Goal: Transaction & Acquisition: Purchase product/service

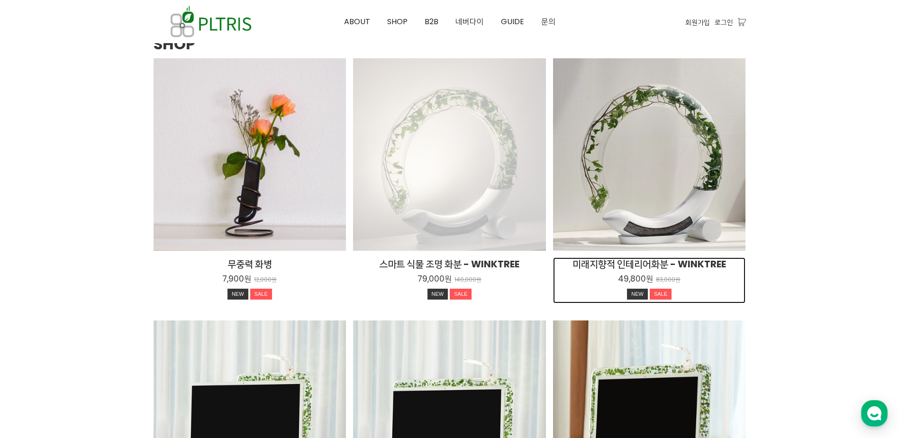
scroll to position [1105, 0]
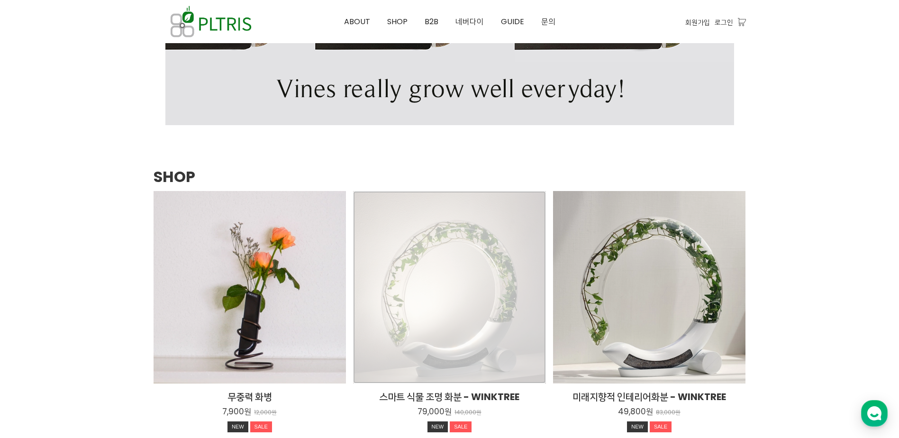
click at [420, 264] on div "스마트 식물 조명 화분 - WINKTREE 79,000원 140,000원 NEW SALE TIME SALE" at bounding box center [449, 287] width 193 height 193
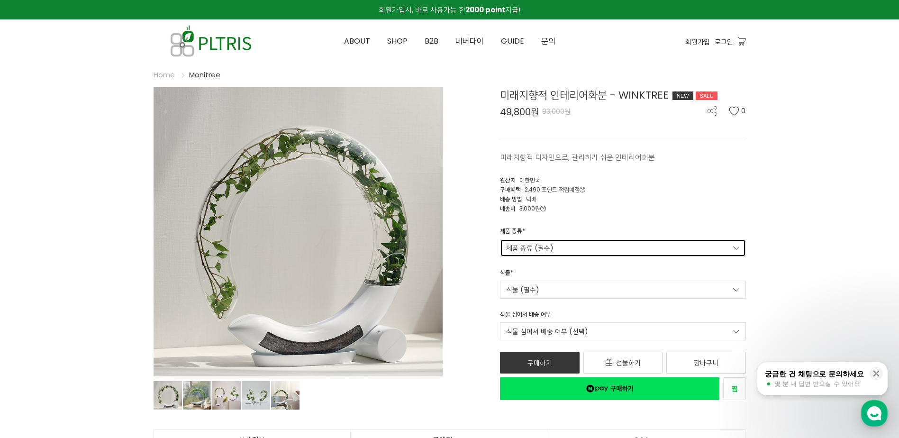
click at [599, 244] on link "제품 종류 (필수)" at bounding box center [623, 248] width 246 height 18
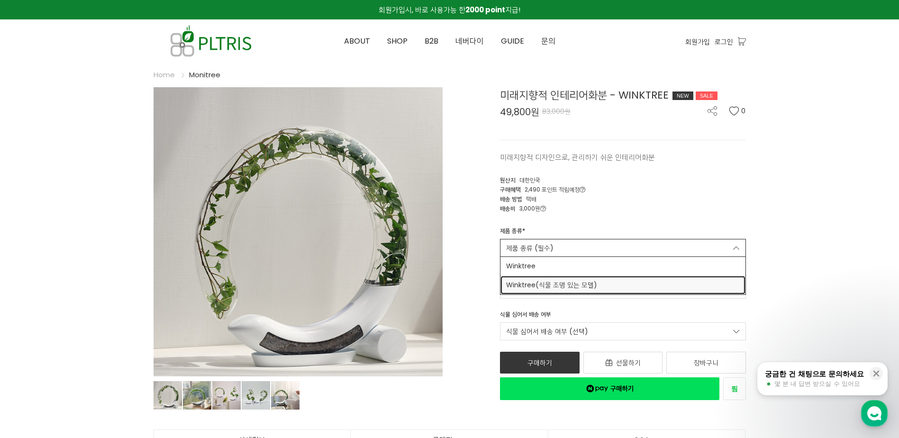
click at [606, 290] on span "Winktree(식물 조명 있는 모델)" at bounding box center [623, 285] width 234 height 10
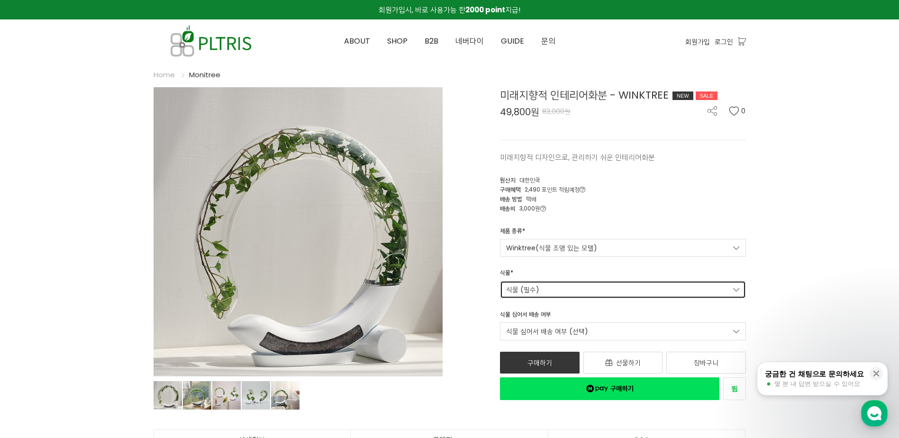
click at [555, 294] on link "식물 (필수)" at bounding box center [623, 290] width 246 height 18
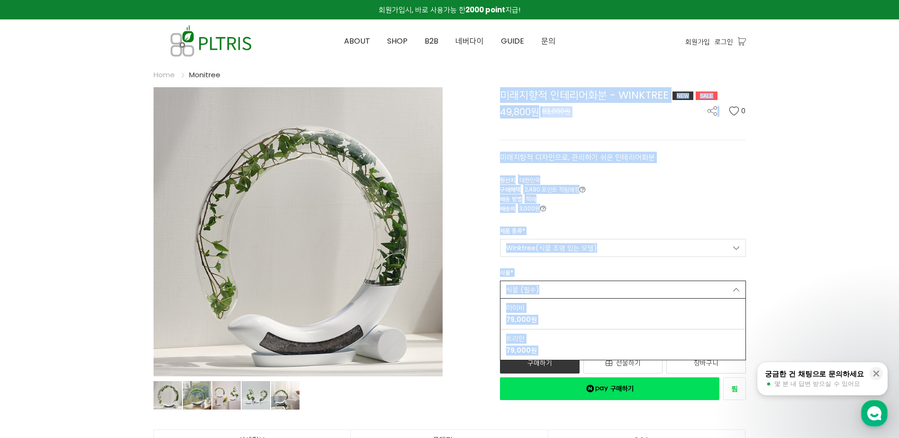
drag, startPoint x: 446, startPoint y: 391, endPoint x: 439, endPoint y: 396, distance: 8.3
click at [439, 396] on div "1 / 5 prev next 상품 이미지 상품 이미지 상품 이미지 상품 이미지 상품 이미지 미래지향적 인테리어화분 - WINKTREE NEW …" at bounding box center [449, 247] width 606 height 332
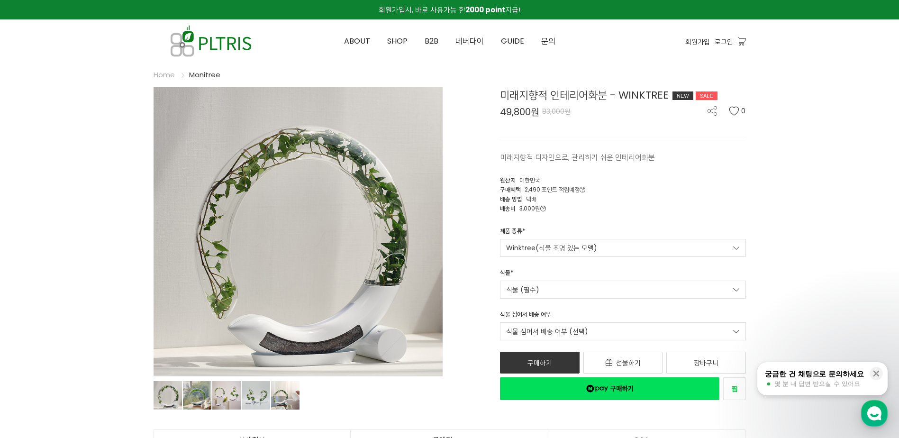
click at [438, 395] on ul "상품 이미지 상품 이미지 상품 이미지 상품 이미지 상품 이미지" at bounding box center [298, 394] width 289 height 36
click at [530, 284] on link "식물 (필수)" at bounding box center [623, 290] width 246 height 18
click at [473, 279] on div "미래지향적 인테리어화분 - WINKTREE NEW SALE 49,800원 83,000원 0 미래지향적 디자인으로, 관리하기 쉬운 인테리어화분 …" at bounding box center [601, 243] width 289 height 313
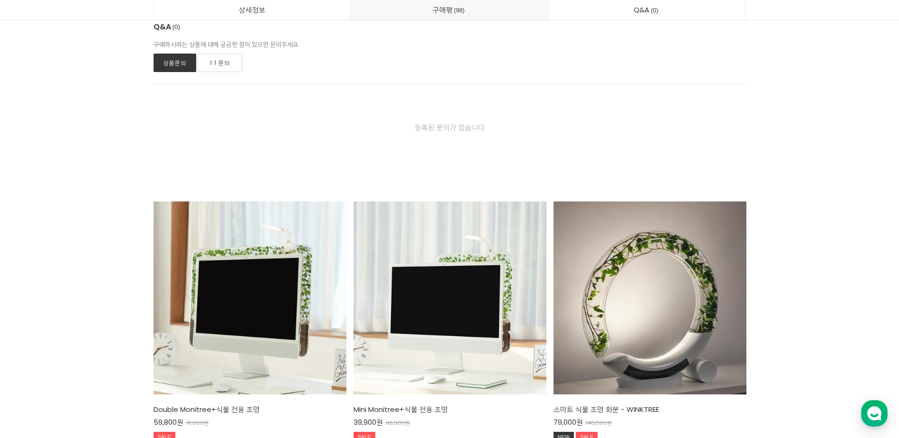
scroll to position [22301, 0]
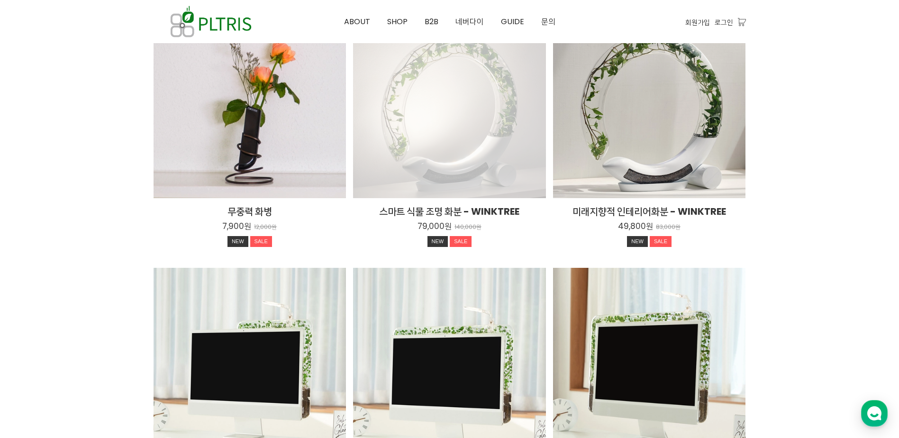
scroll to position [1283, 0]
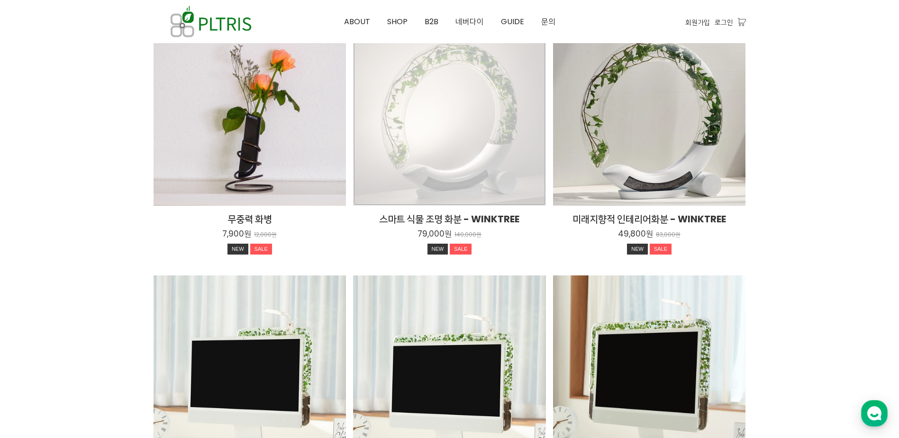
click at [471, 144] on div "스마트 식물 조명 화분 - WINKTREE 79,000원 140,000원 NEW SALE TIME SALE" at bounding box center [449, 109] width 193 height 193
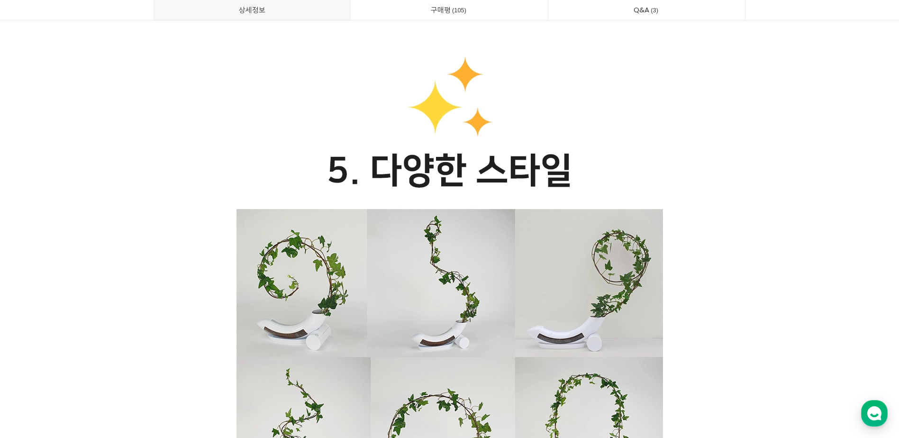
scroll to position [15952, 0]
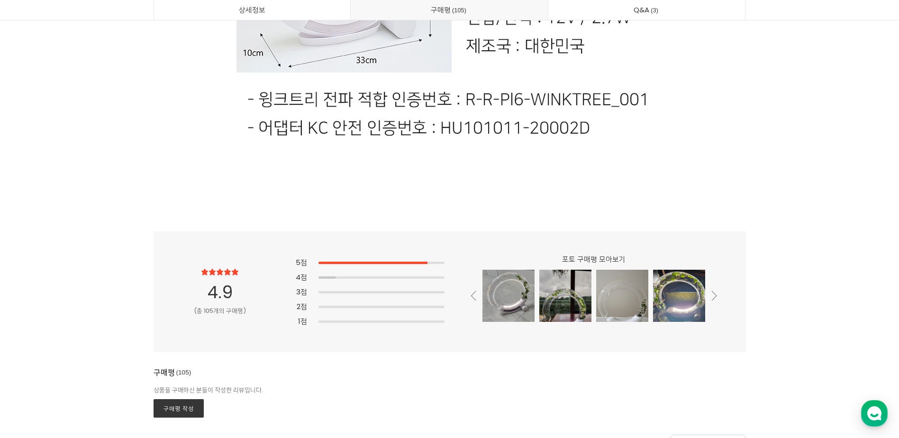
scroll to position [22901, 0]
